Goal: Navigation & Orientation: Go to known website

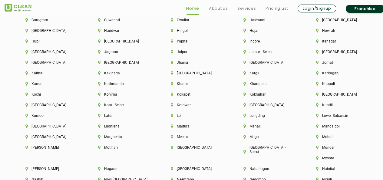
scroll to position [1743, 0]
